Goal: Transaction & Acquisition: Purchase product/service

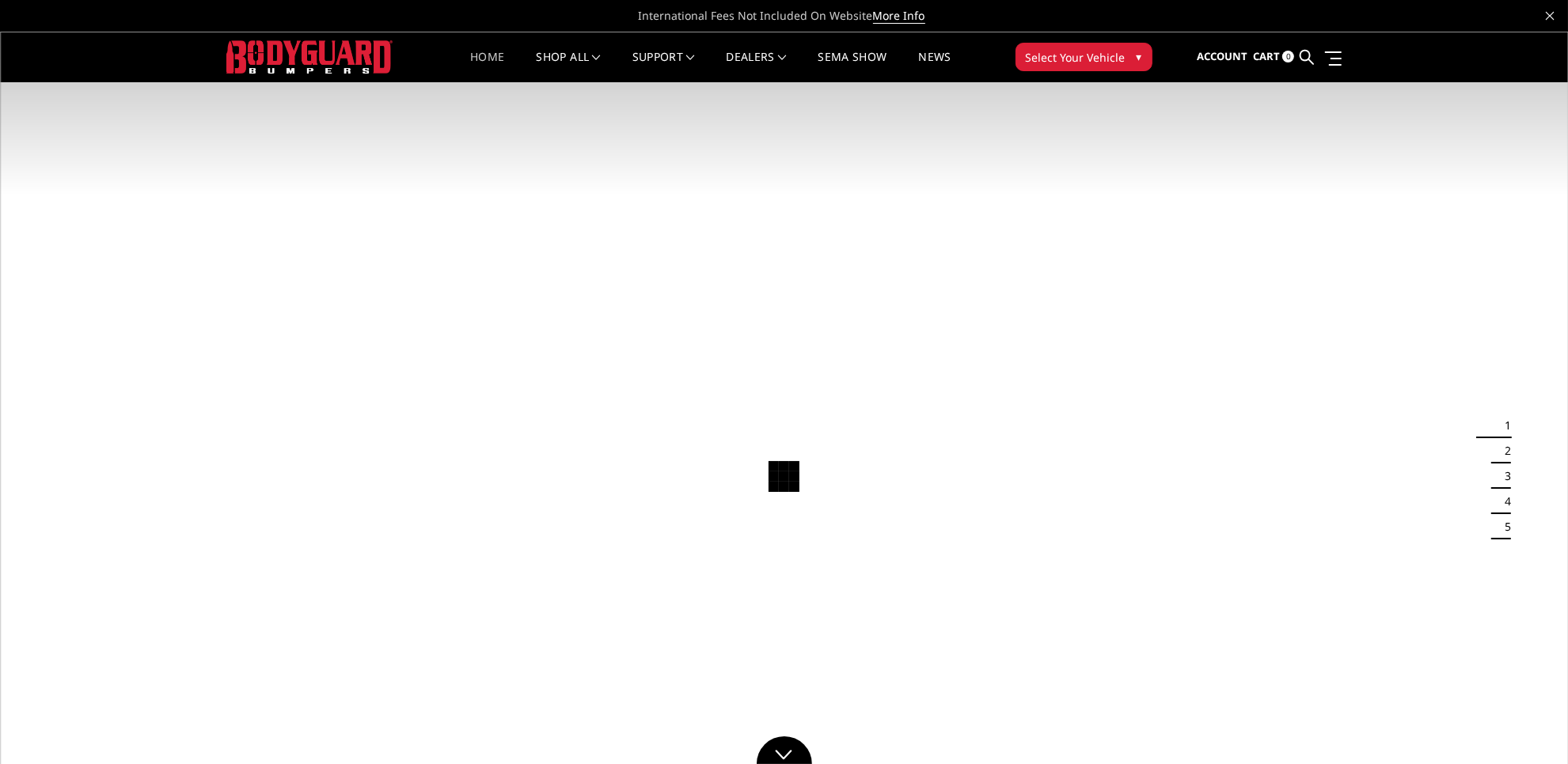
click at [1120, 60] on span "Select Your Vehicle" at bounding box center [1075, 56] width 100 height 16
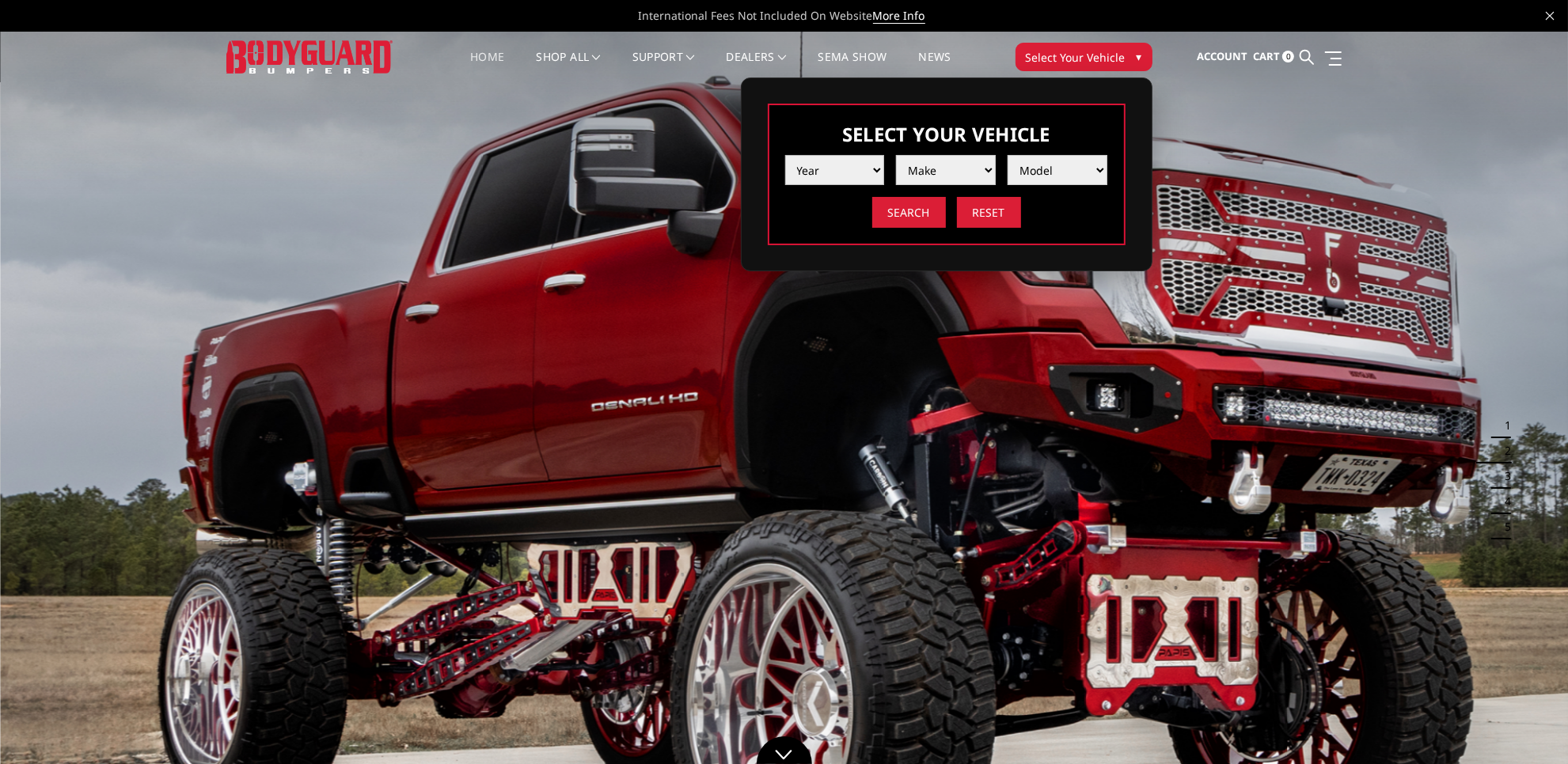
click at [875, 158] on select "Year [DATE] 2024 2023 2022 2021 2020 2019 2018 2017 2016 2015 2014 2013 2012 20…" at bounding box center [834, 169] width 100 height 30
select select "yr_2025"
click at [785, 155] on select "Year [DATE] 2024 2023 2022 2021 2020 2019 2018 2017 2016 2015 2014 2013 2012 20…" at bounding box center [834, 169] width 100 height 30
click at [950, 171] on select "Make Chevrolet Ford GMC Ram Toyota" at bounding box center [946, 169] width 100 height 30
select select "mk_gmc"
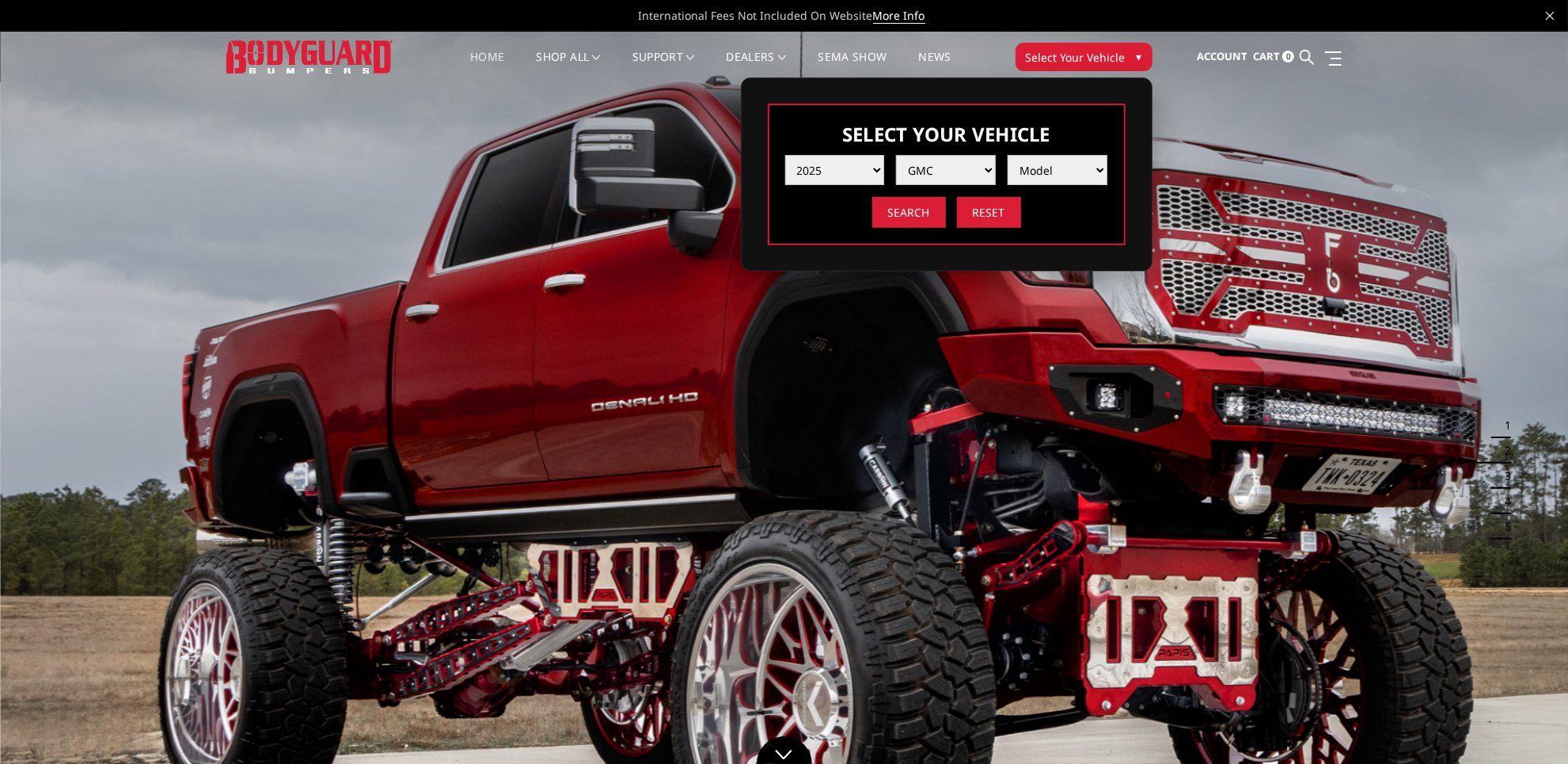
click at [896, 155] on select "Make Chevrolet Ford GMC Ram Toyota" at bounding box center [946, 169] width 100 height 30
click at [1055, 166] on select "Model Sierra 1500 Sierra 2500 / 3500" at bounding box center [1057, 169] width 100 height 30
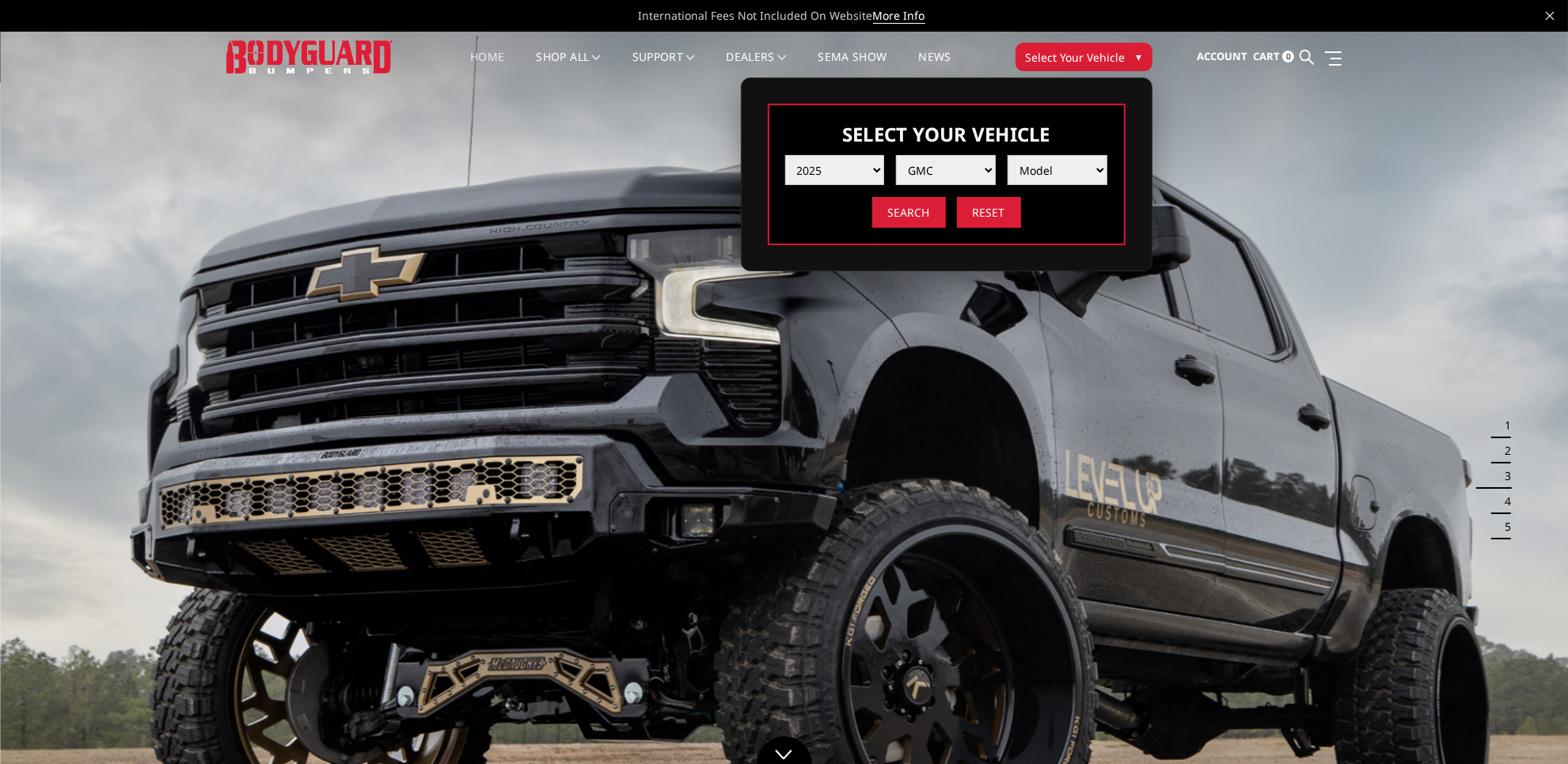
select select "md_sierra-2500-3500"
click at [1007, 155] on select "Model Sierra 1500 Sierra 2500 / 3500" at bounding box center [1057, 169] width 100 height 30
click at [899, 210] on input "Search" at bounding box center [909, 212] width 74 height 31
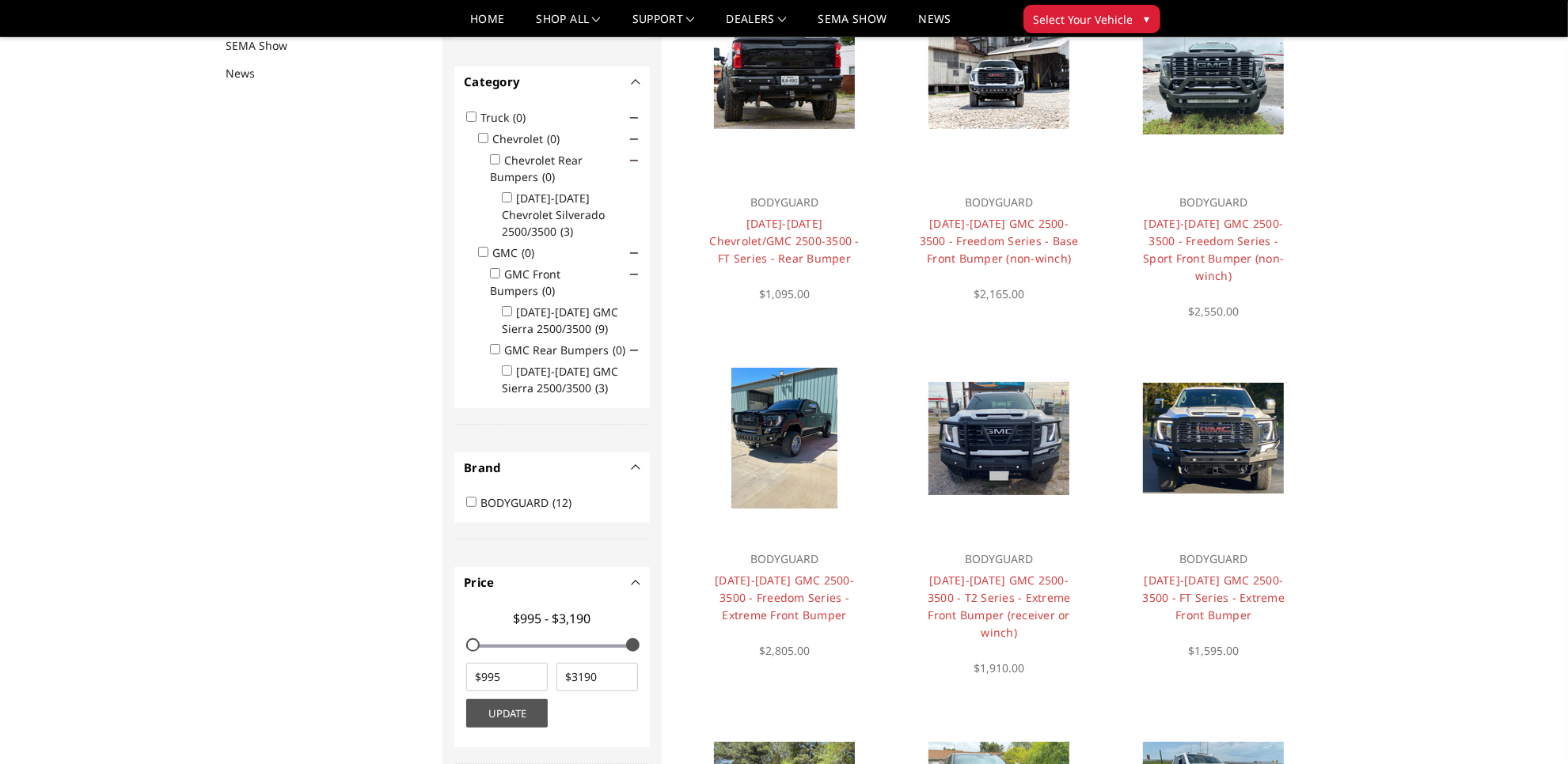
scroll to position [205, 0]
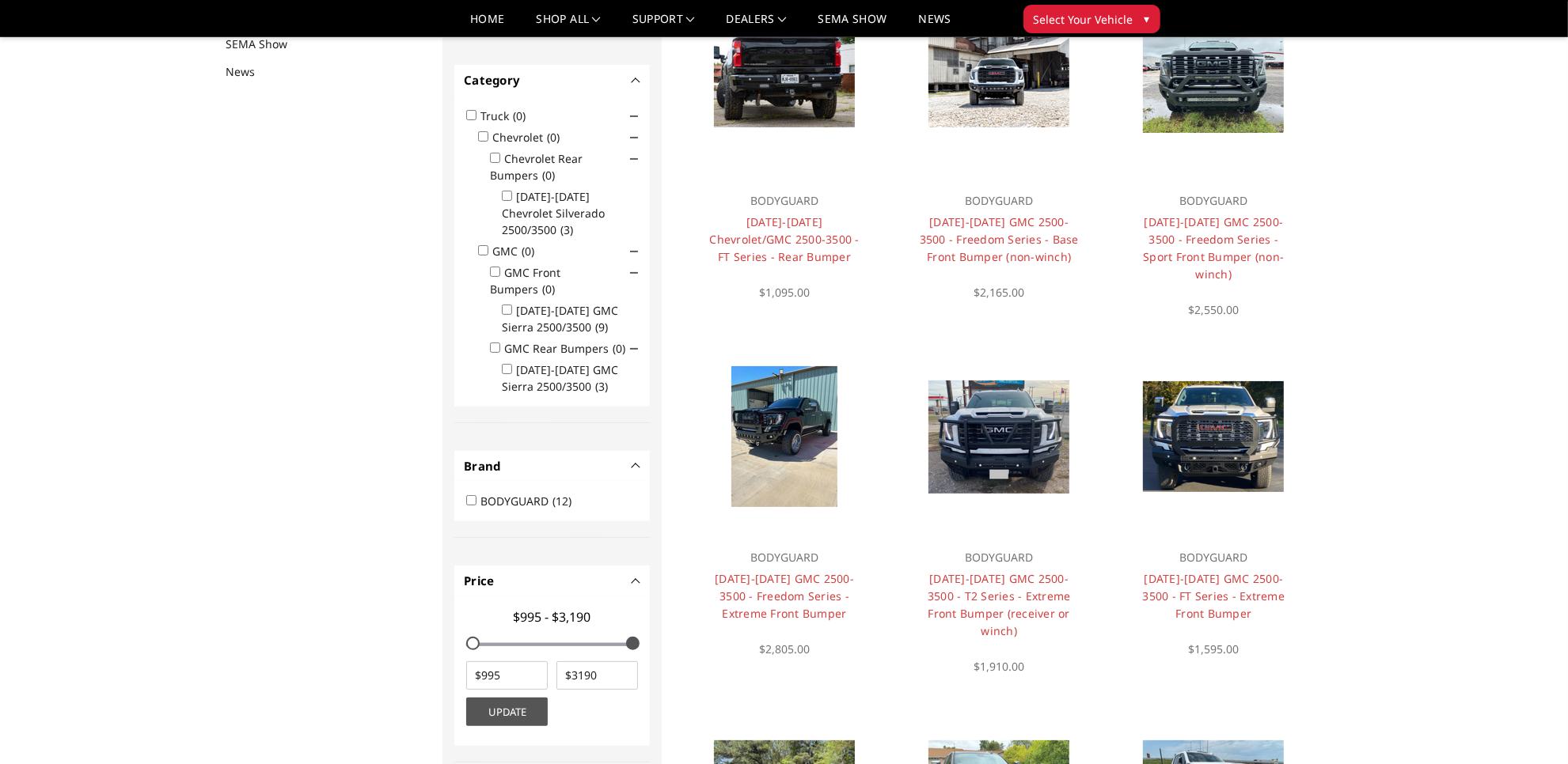
click at [496, 267] on input "GMC Front Bumpers (0)" at bounding box center [495, 272] width 10 height 10
checkbox input "true"
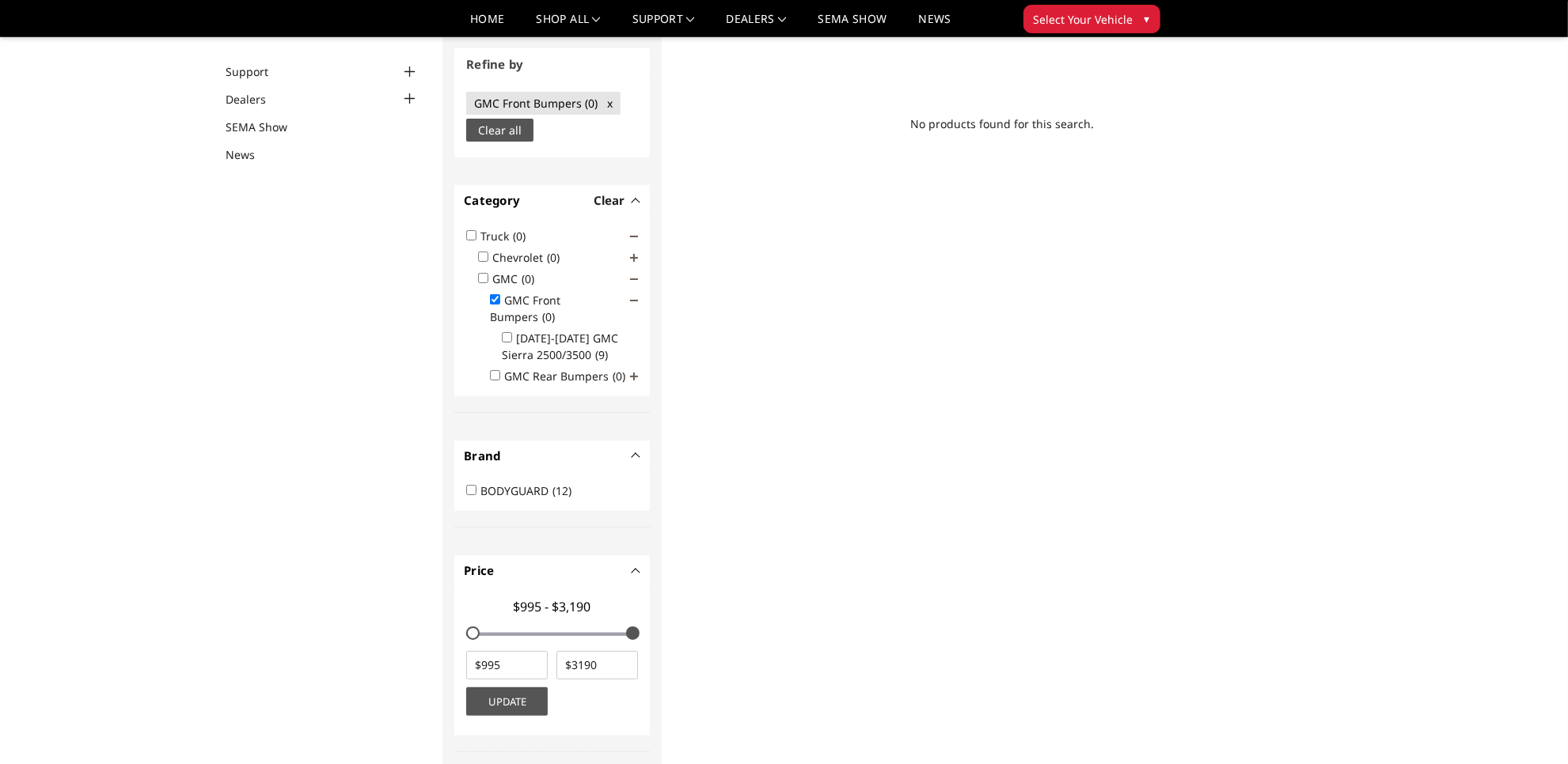
scroll to position [120, 0]
click at [505, 335] on input "2024-2025 GMC Sierra 2500/3500 (9)" at bounding box center [507, 341] width 10 height 10
checkbox input "true"
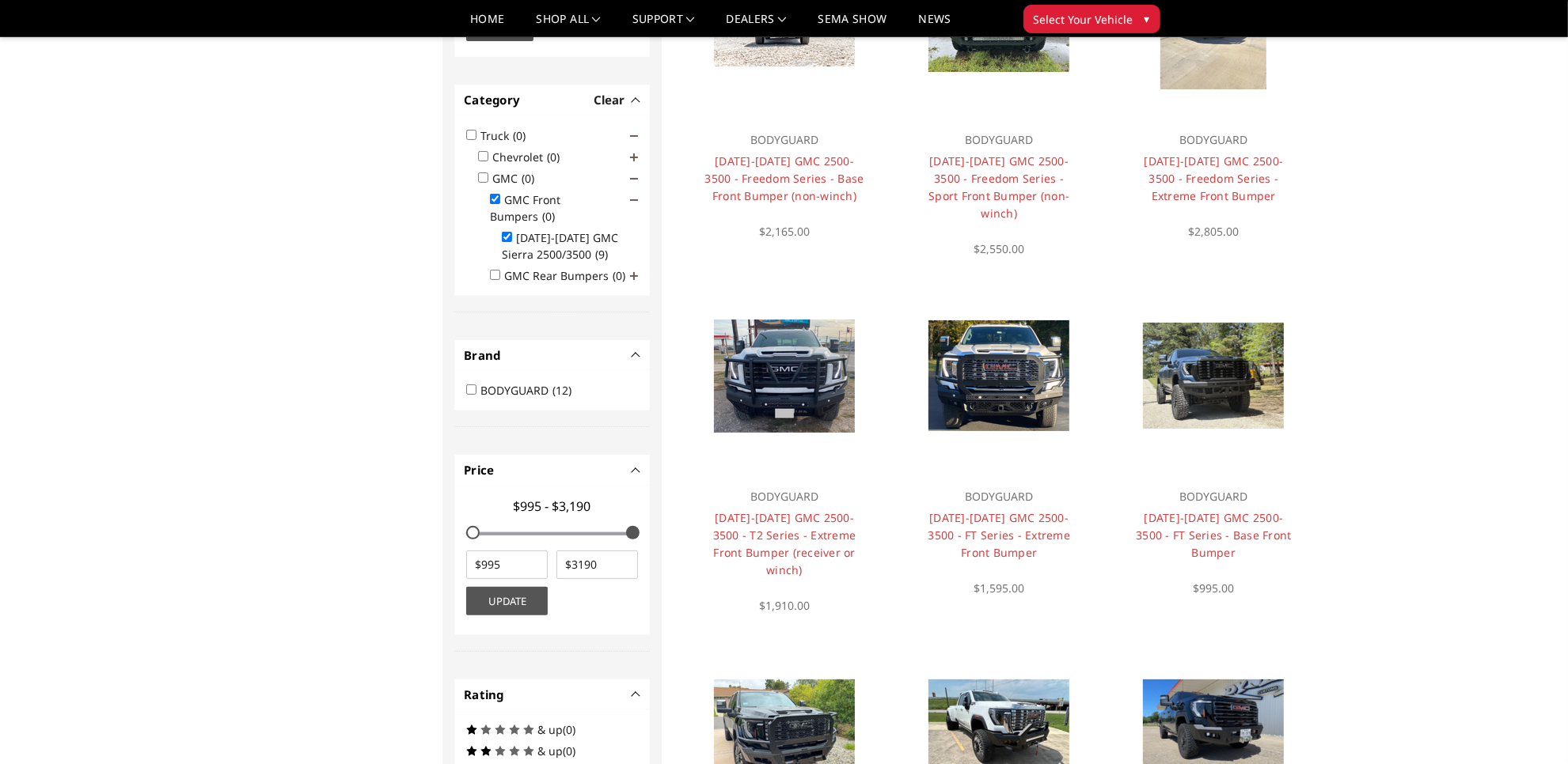
scroll to position [297, 0]
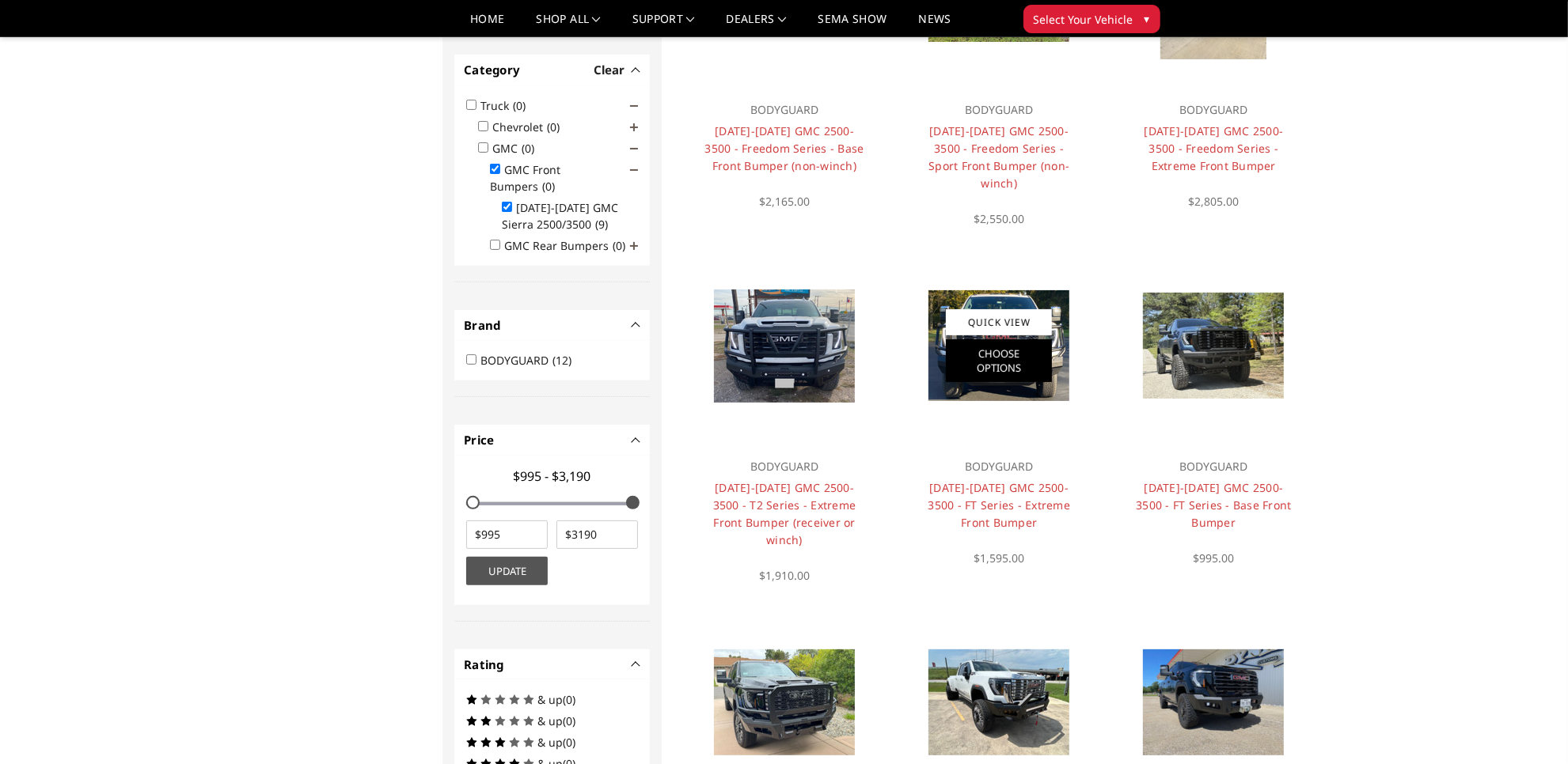
click at [955, 340] on link "Choose Options" at bounding box center [999, 361] width 106 height 43
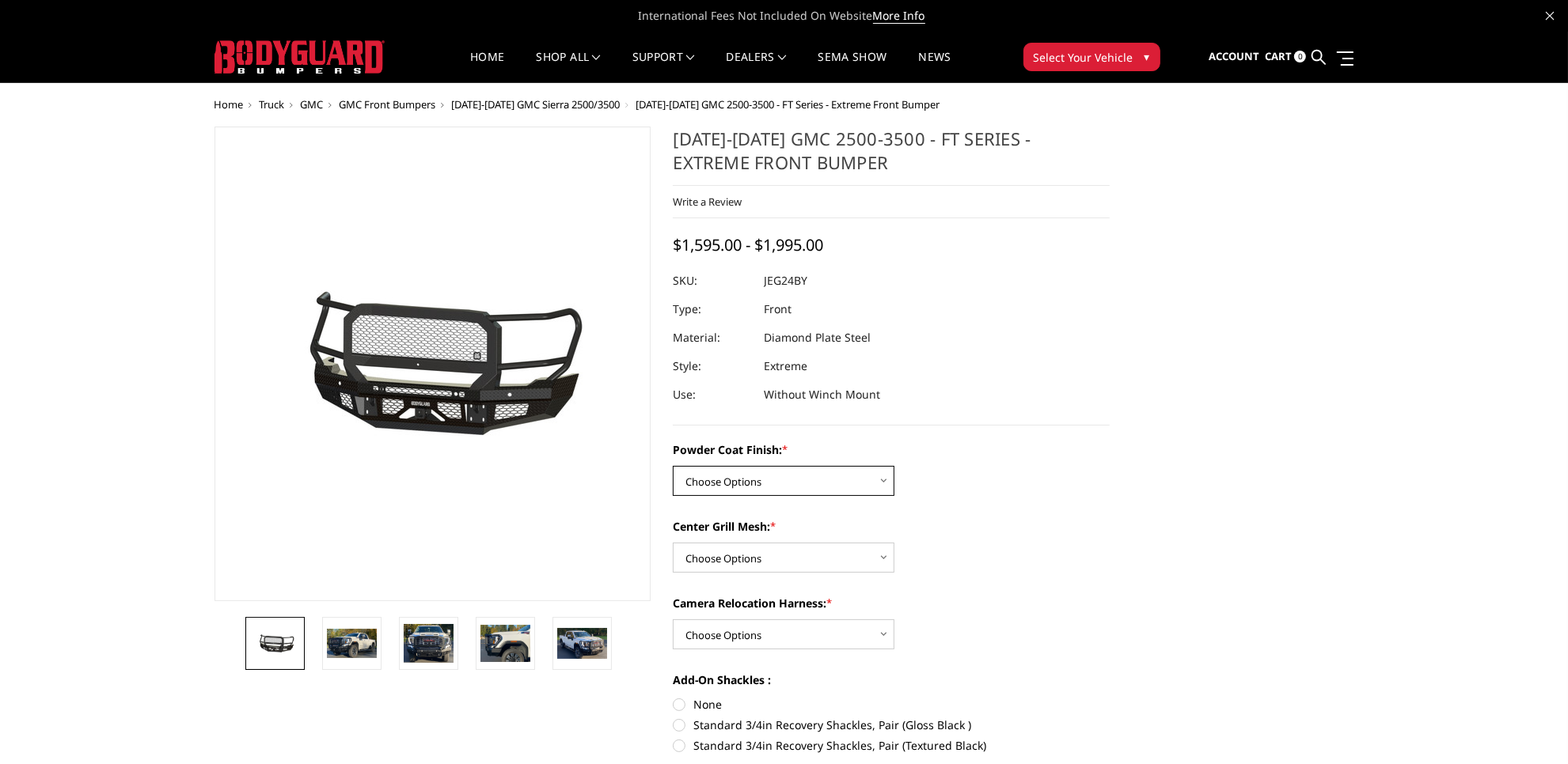
click at [772, 477] on select "Choose Options Bare Metal Gloss Black Powder Coat Textured Black Powder Coat" at bounding box center [783, 481] width 222 height 30
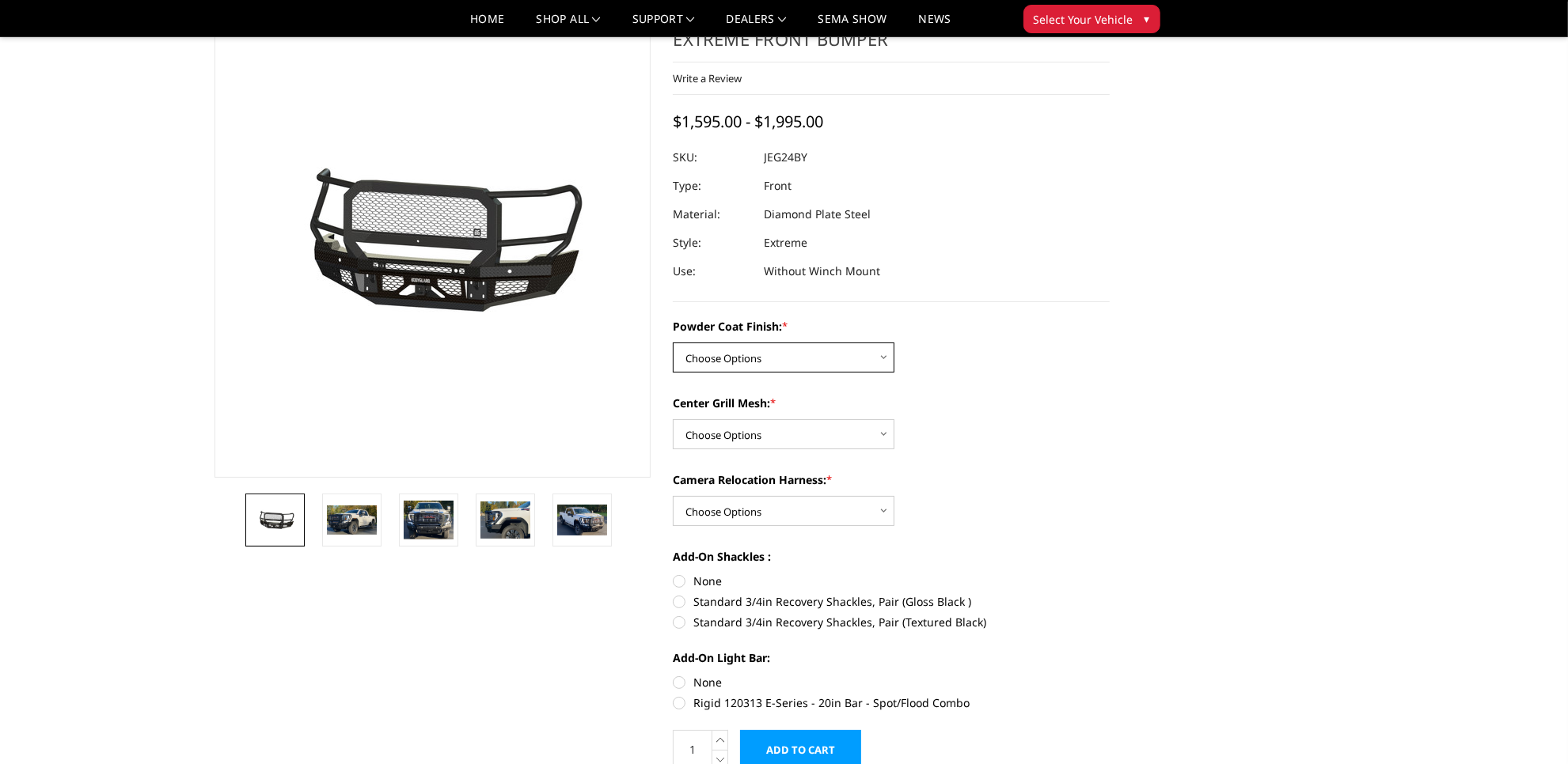
scroll to position [99, 0]
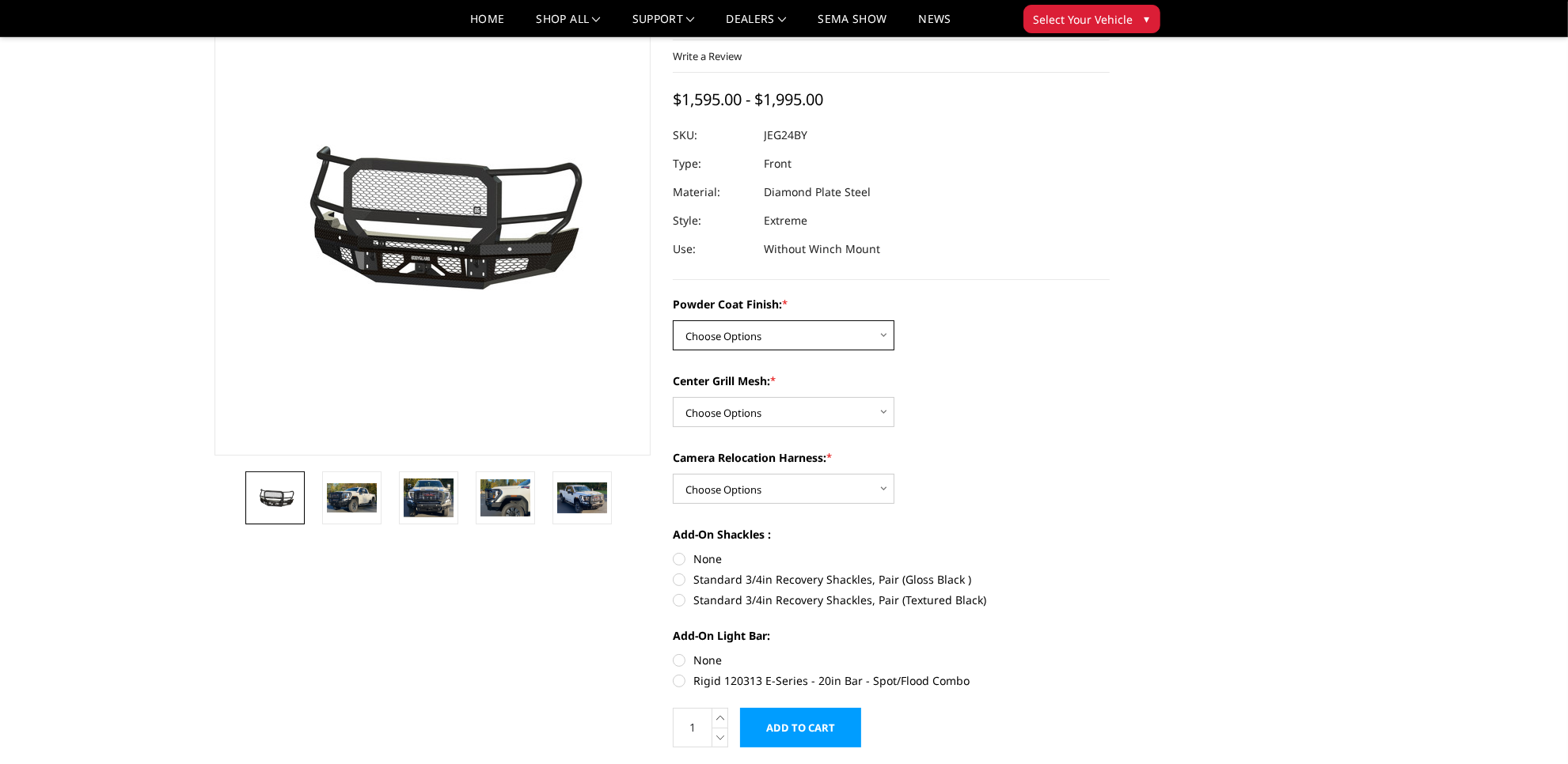
click at [784, 330] on select "Choose Options Bare Metal Gloss Black Powder Coat Textured Black Powder Coat" at bounding box center [783, 335] width 222 height 30
click at [673, 320] on select "Choose Options Bare Metal Gloss Black Powder Coat Textured Black Powder Coat" at bounding box center [783, 335] width 222 height 30
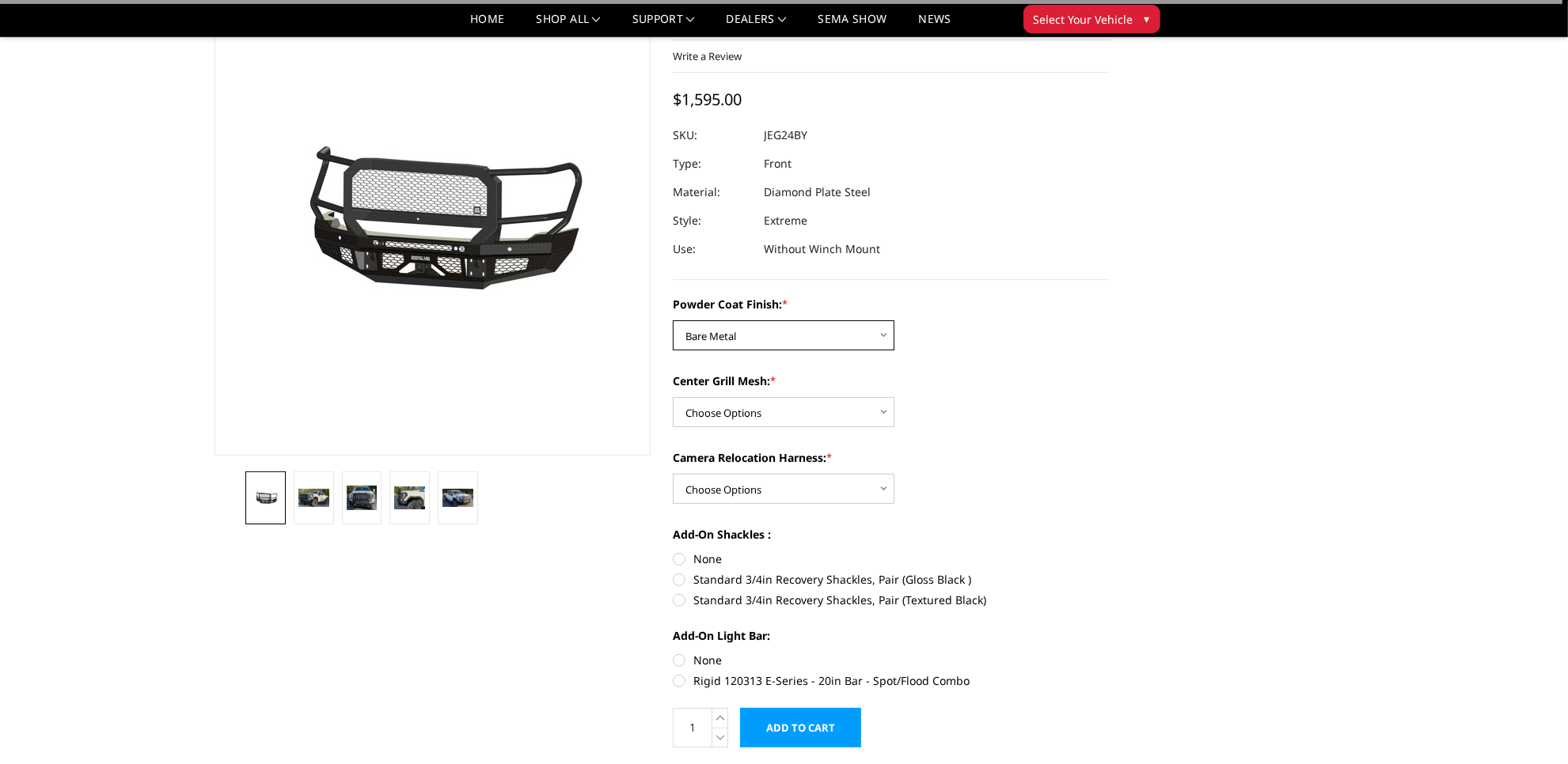
click at [795, 336] on select "Choose Options Bare Metal Gloss Black Powder Coat Textured Black Powder Coat" at bounding box center [783, 335] width 222 height 30
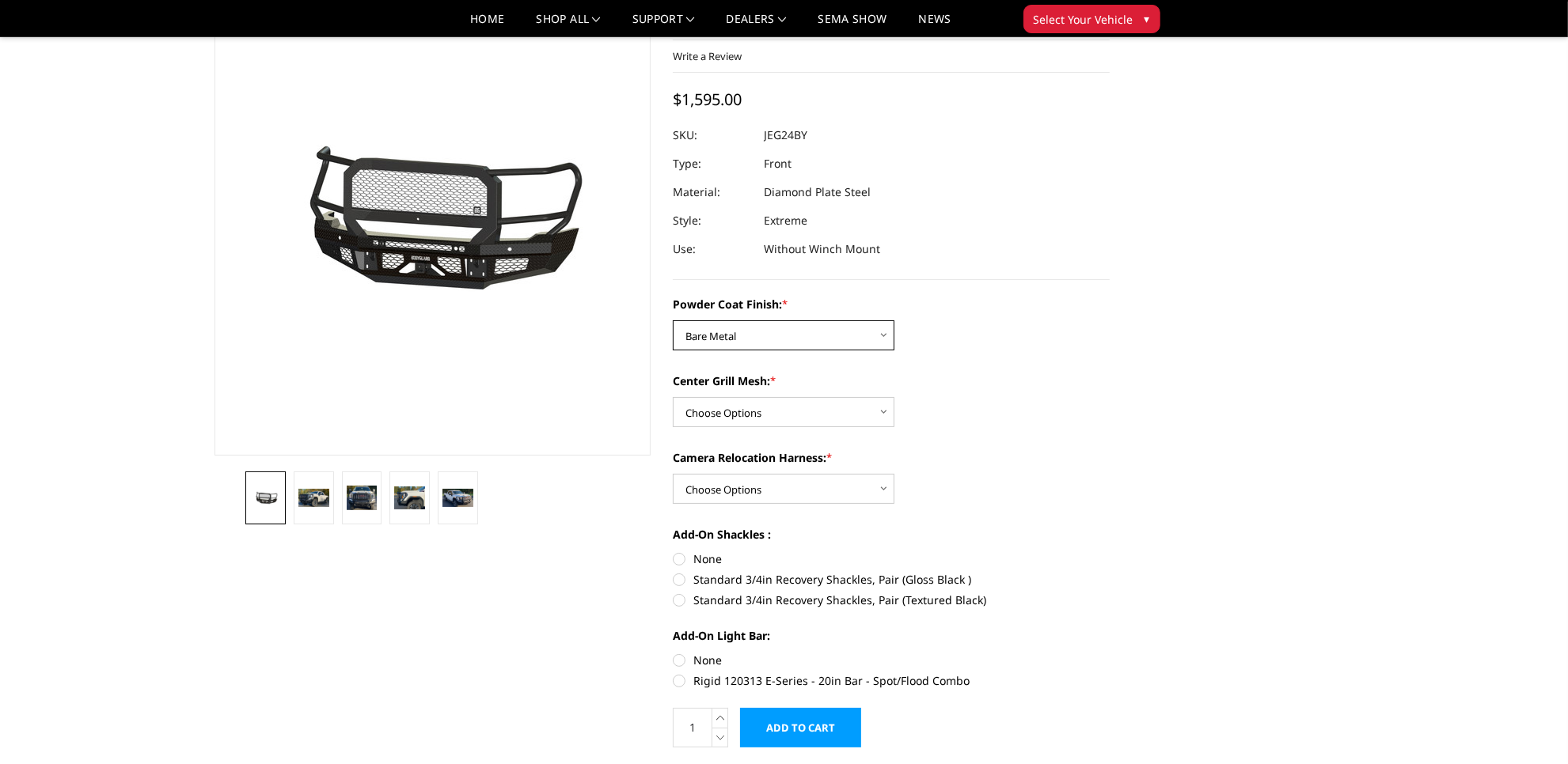
select select "3285"
click at [673, 320] on select "Choose Options Bare Metal Gloss Black Powder Coat Textured Black Powder Coat" at bounding box center [783, 335] width 222 height 30
click at [811, 414] on select "Choose Options WITH Expanded Metal in Center Grill WITHOUT Expanded Metal in Ce…" at bounding box center [783, 412] width 222 height 30
select select "3287"
click at [673, 397] on select "Choose Options WITH Expanded Metal in Center Grill WITHOUT Expanded Metal in Ce…" at bounding box center [783, 412] width 222 height 30
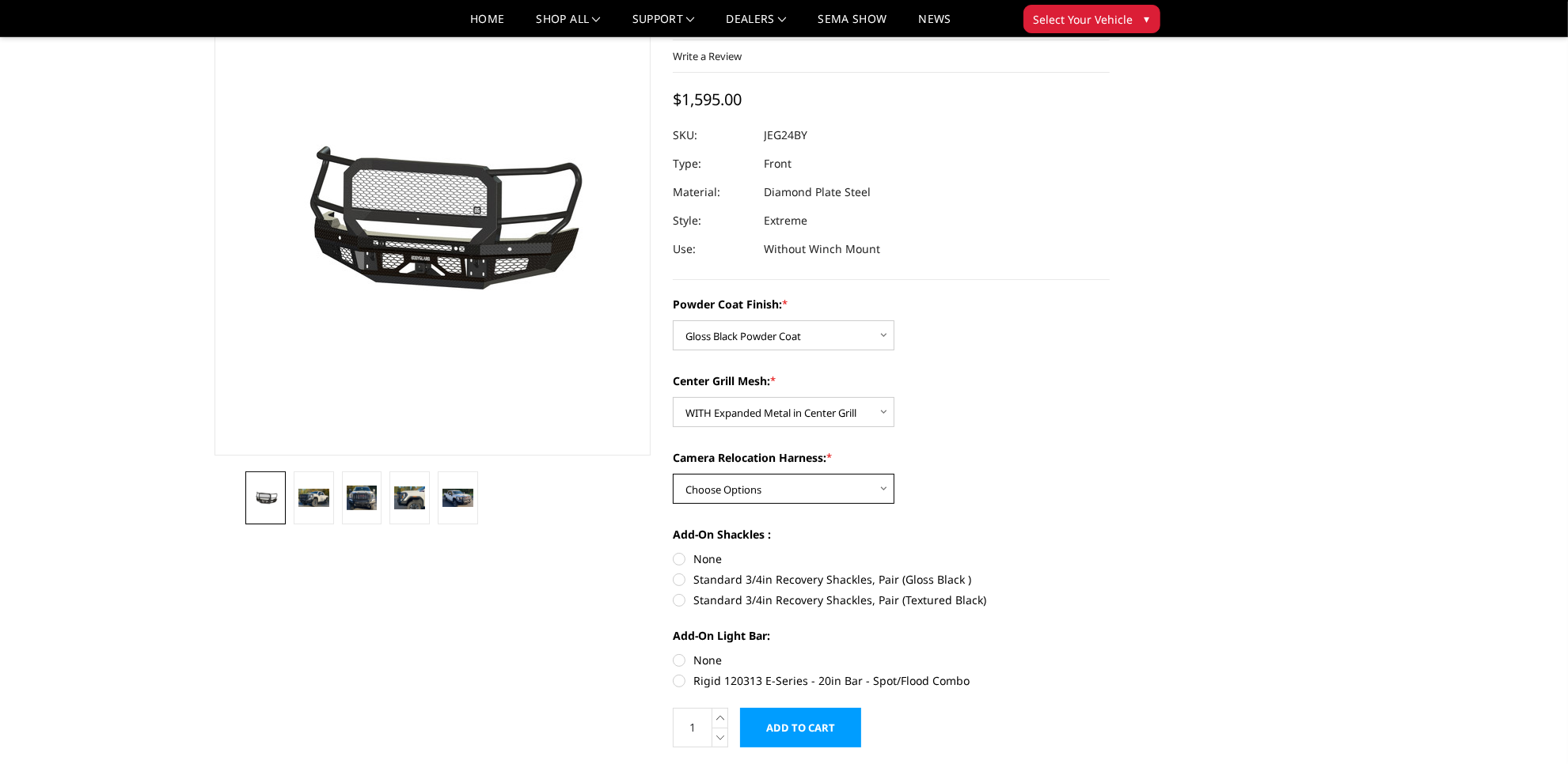
click at [866, 484] on select "Choose Options WITH Camera Relocation Harness WITHOUT Camera Relocation Harness" at bounding box center [783, 489] width 222 height 30
click at [673, 474] on select "Choose Options WITH Camera Relocation Harness WITHOUT Camera Relocation Harness" at bounding box center [783, 489] width 222 height 30
click at [857, 491] on select "Choose Options WITH Camera Relocation Harness WITHOUT Camera Relocation Harness" at bounding box center [783, 489] width 222 height 30
select select "3289"
click at [673, 474] on select "Choose Options WITH Camera Relocation Harness WITHOUT Camera Relocation Harness" at bounding box center [783, 489] width 222 height 30
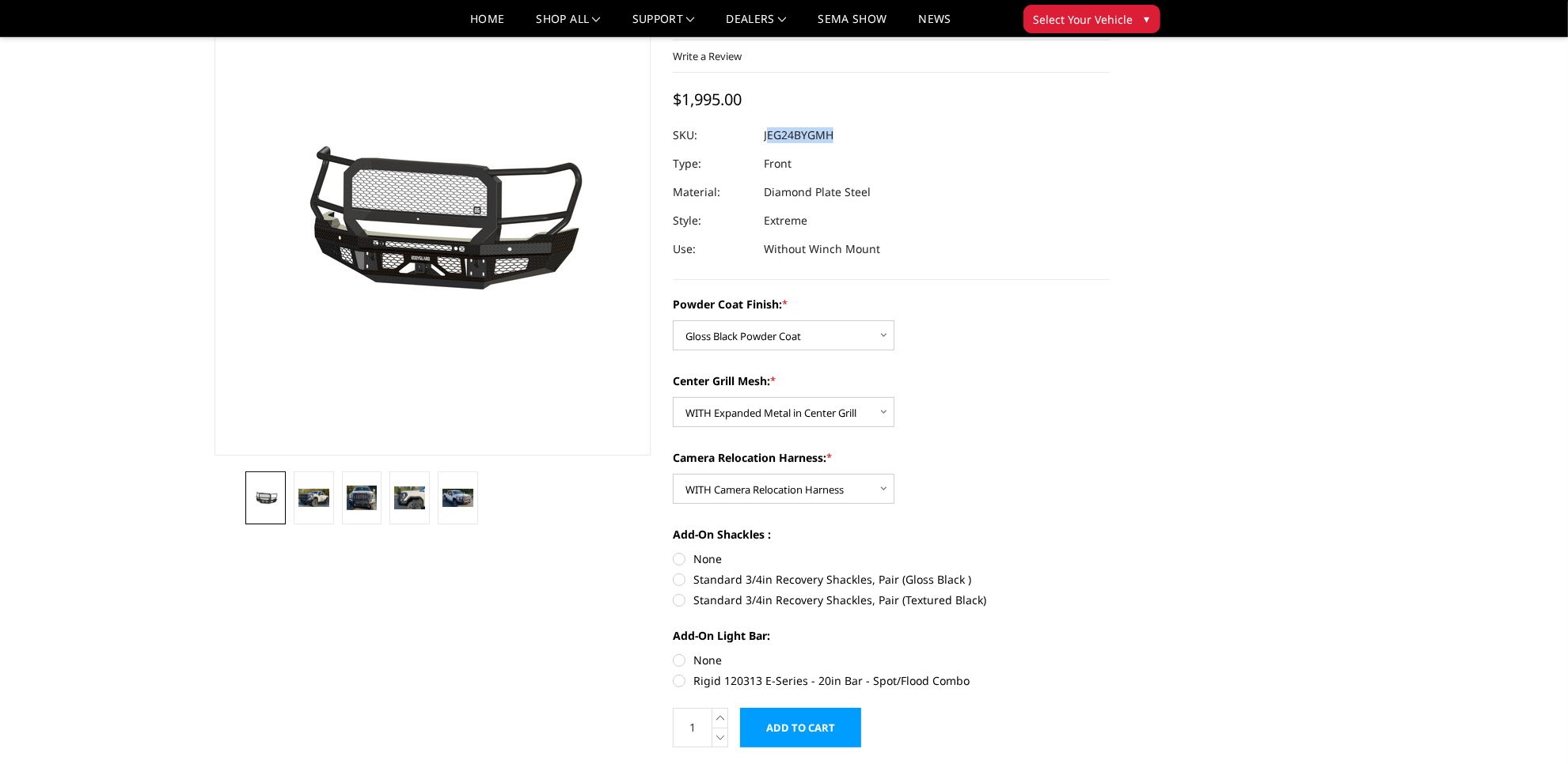
drag, startPoint x: 841, startPoint y: 136, endPoint x: 766, endPoint y: 139, distance: 75.1
click at [766, 139] on dl "SKU: JEG24BYGMH UPC: Type: Front Material: Diamond Plate Steel Style: Extreme U…" at bounding box center [891, 192] width 437 height 142
click at [749, 137] on dt "SKU:" at bounding box center [712, 134] width 79 height 28
drag, startPoint x: 775, startPoint y: 139, endPoint x: 763, endPoint y: 136, distance: 12.4
click at [763, 136] on dl "SKU: JEG24BYGMH UPC: Type: Front Material: Diamond Plate Steel Style: Extreme U…" at bounding box center [891, 192] width 437 height 142
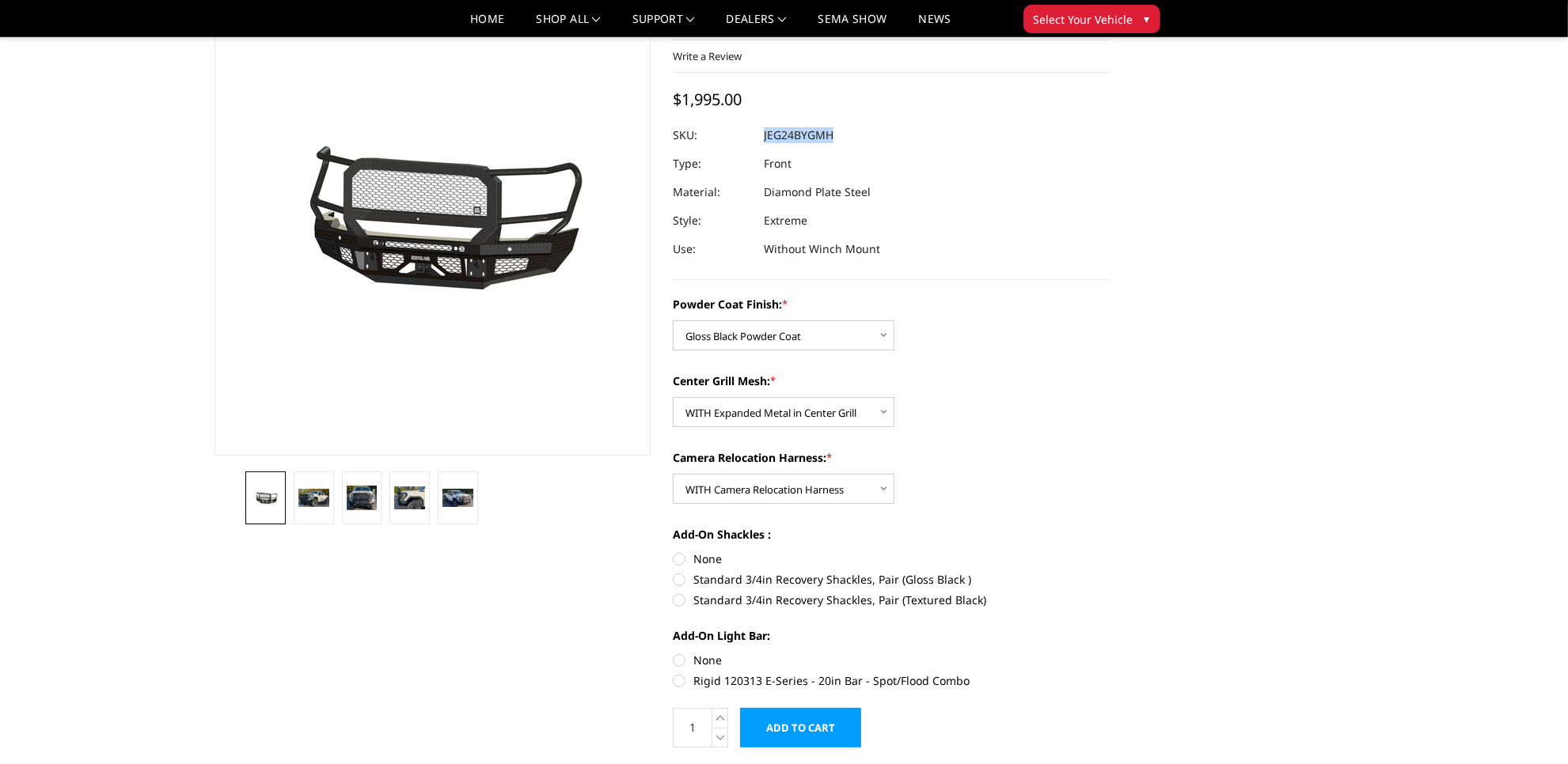
copy dl "JEG24BYGMH UPC:"
